Goal: Navigation & Orientation: Find specific page/section

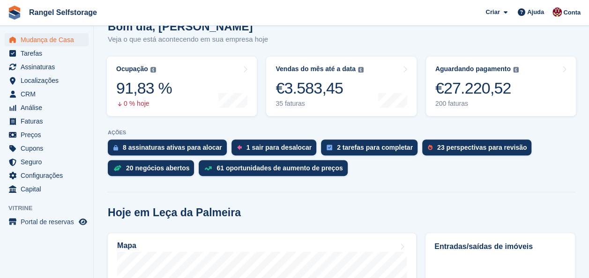
scroll to position [94, 0]
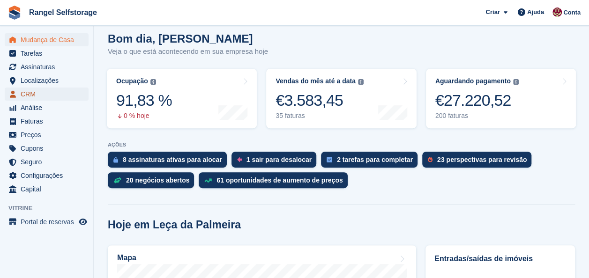
click at [35, 95] on span "CRM" at bounding box center [49, 94] width 56 height 13
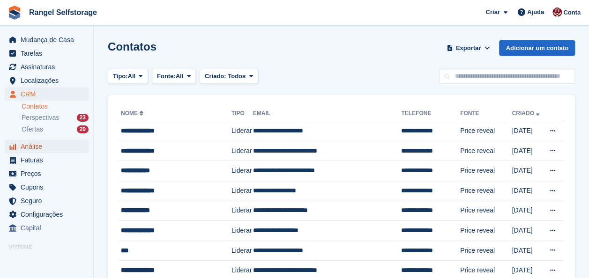
click at [26, 145] on span "Análise" at bounding box center [49, 146] width 56 height 13
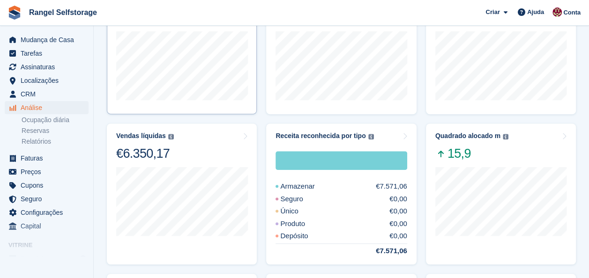
scroll to position [94, 0]
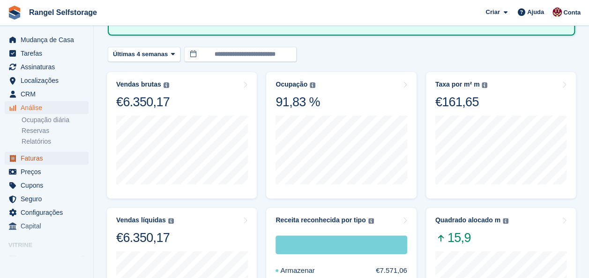
click at [30, 156] on span "Faturas" at bounding box center [49, 158] width 56 height 13
